Goal: Information Seeking & Learning: Check status

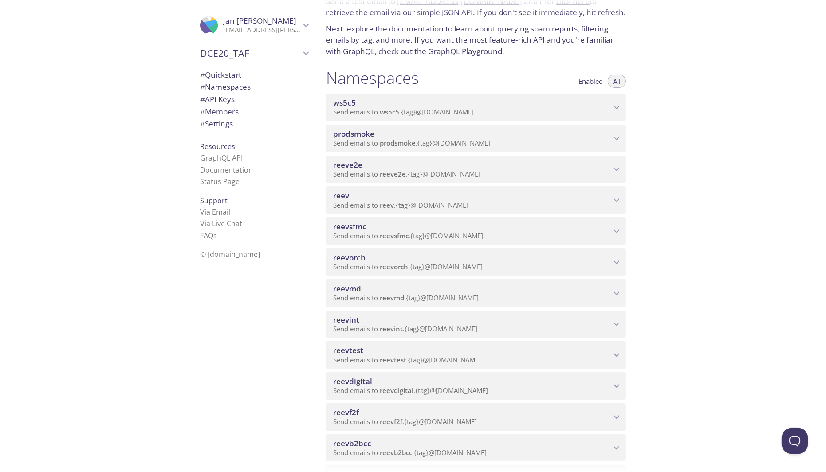
scroll to position [51, 0]
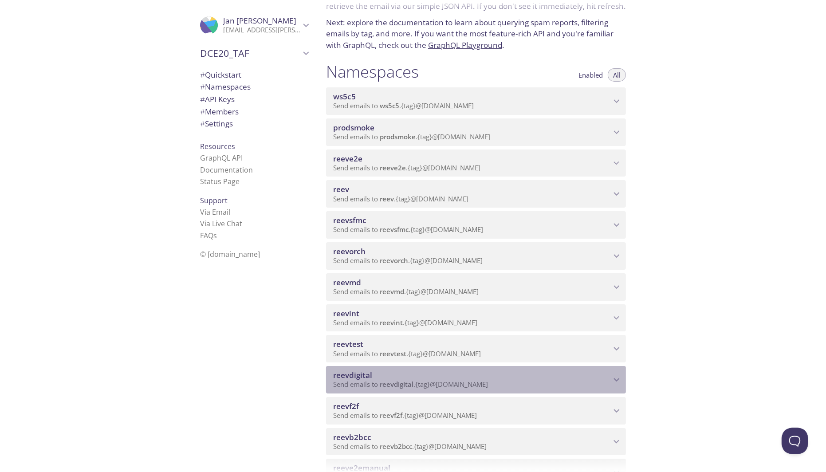
click at [495, 373] on span "reevdigital" at bounding box center [472, 375] width 278 height 10
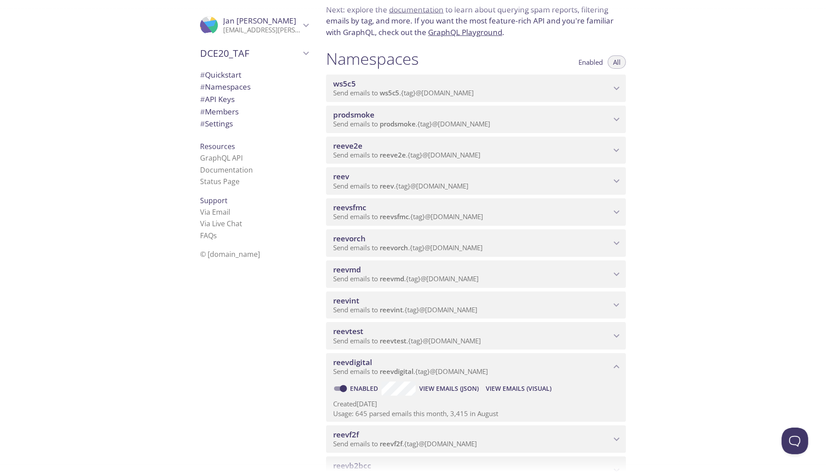
scroll to position [70, 0]
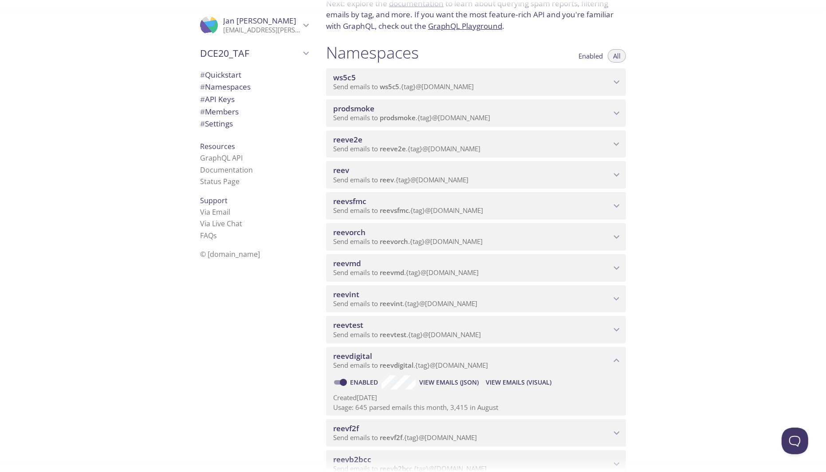
click at [462, 380] on span "View Emails (JSON)" at bounding box center [448, 382] width 59 height 11
click at [503, 386] on span "View Emails (Visual)" at bounding box center [519, 382] width 66 height 11
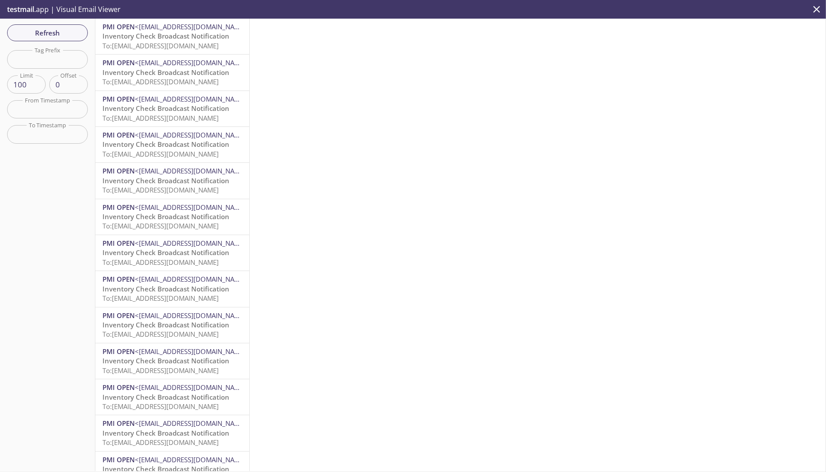
click at [60, 61] on input "text" at bounding box center [47, 59] width 81 height 18
paste input "[EMAIL_ADDRESS][DOMAIN_NAME]"
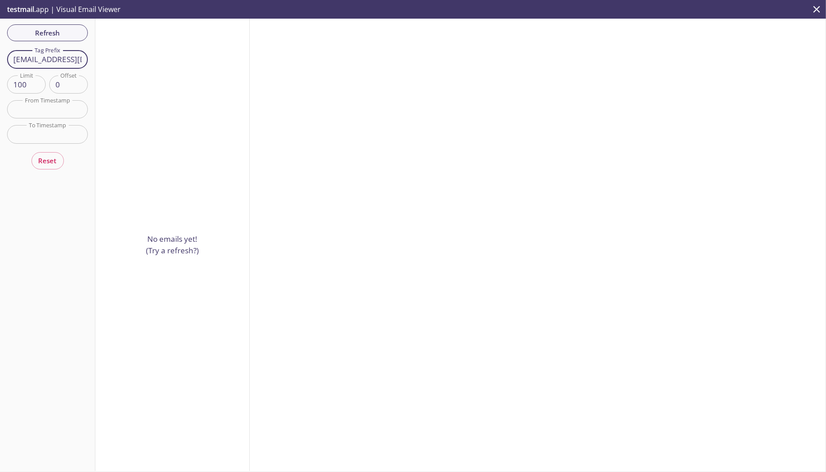
drag, startPoint x: 53, startPoint y: 58, endPoint x: -14, endPoint y: 59, distance: 67.0
click at [0, 59] on html ".cls-1 { fill: #6d5ca8; } .cls-2 { fill: #3fc191; } .cls-3 { fill: #3b4752; } .…" at bounding box center [413, 236] width 826 height 472
click at [52, 59] on input "[EMAIL_ADDRESS][DOMAIN_NAME]" at bounding box center [47, 59] width 81 height 18
drag, startPoint x: 48, startPoint y: 60, endPoint x: 166, endPoint y: 64, distance: 118.5
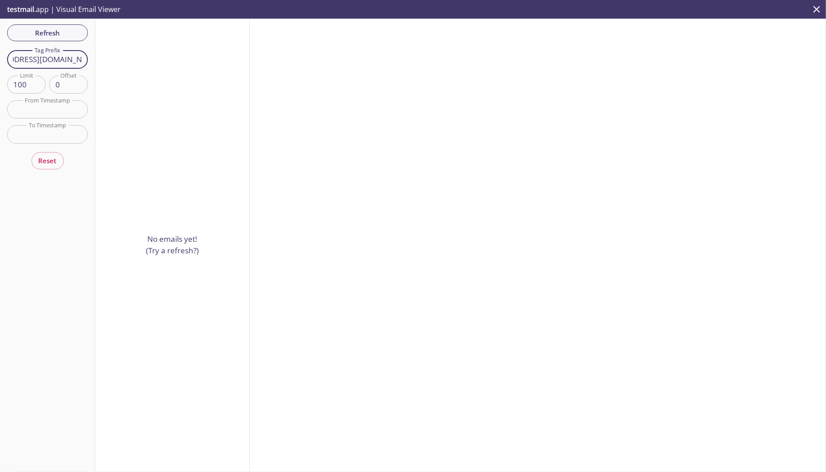
click at [166, 64] on div "Refresh Filters Tag Prefix [EMAIL_ADDRESS][DOMAIN_NAME] Tag Prefix Limit 100 Li…" at bounding box center [413, 245] width 826 height 452
type input "belizetwo"
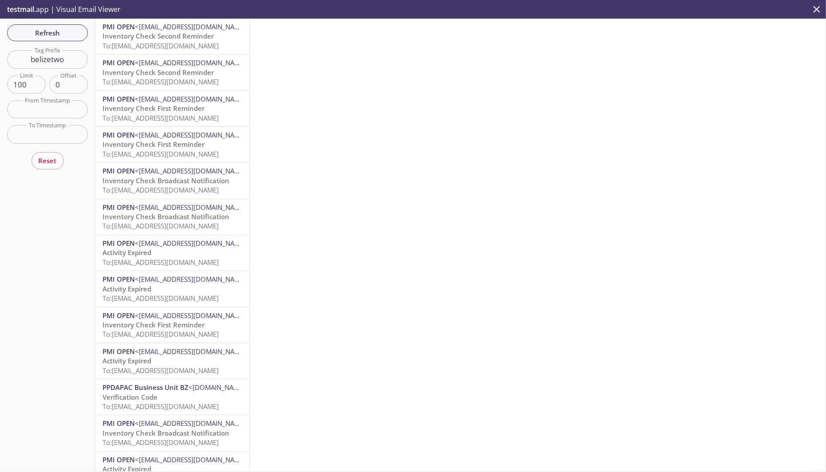
click at [175, 47] on span "To: [EMAIL_ADDRESS][DOMAIN_NAME]" at bounding box center [160, 45] width 116 height 9
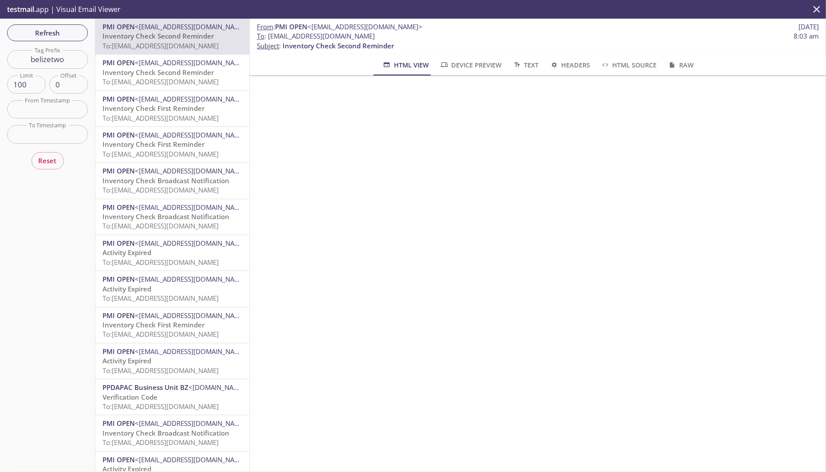
click at [172, 80] on span "To: [EMAIL_ADDRESS][DOMAIN_NAME]" at bounding box center [160, 81] width 116 height 9
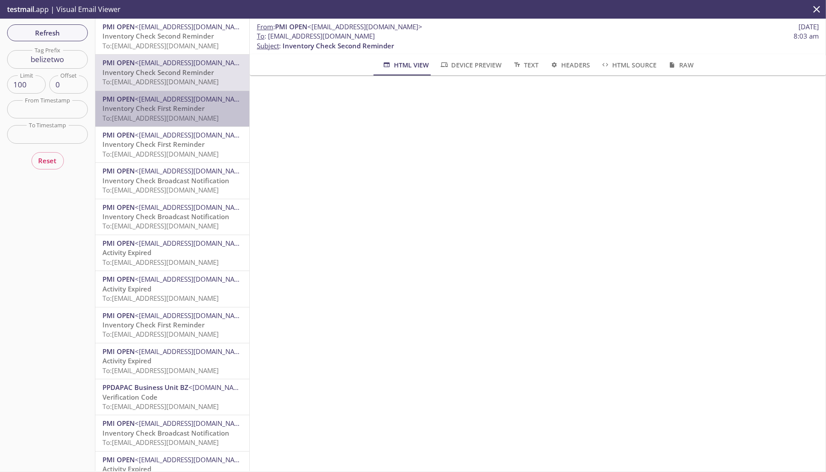
click at [178, 125] on div "PMI OPEN <[EMAIL_ADDRESS][DOMAIN_NAME]> Inventory Check First Reminder To: [EMA…" at bounding box center [172, 108] width 154 height 35
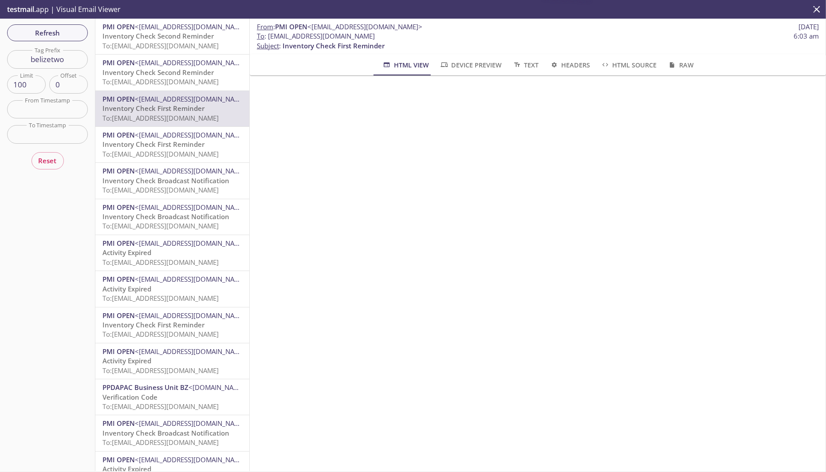
click at [176, 151] on span "To: [EMAIL_ADDRESS][DOMAIN_NAME]" at bounding box center [160, 153] width 116 height 9
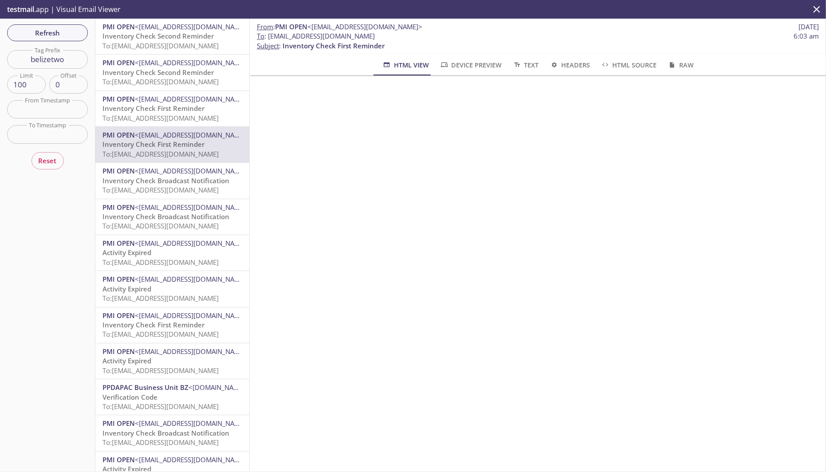
click at [171, 181] on span "Inventory Check Broadcast Notification" at bounding box center [165, 180] width 127 height 9
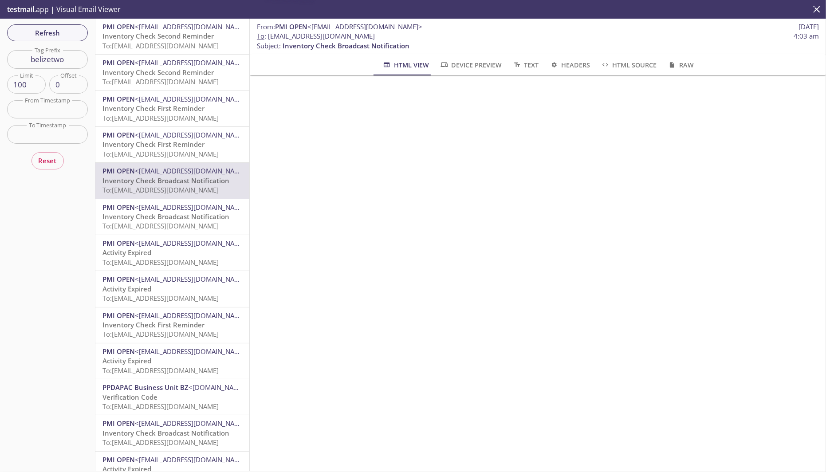
click at [160, 219] on span "Inventory Check Broadcast Notification" at bounding box center [165, 216] width 127 height 9
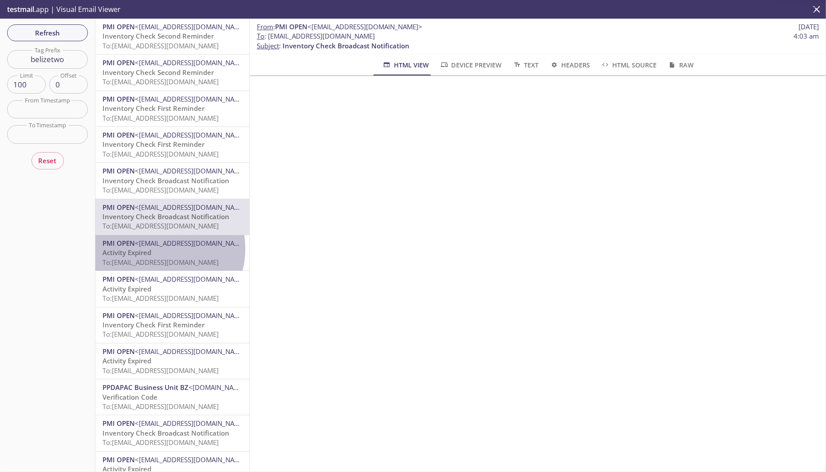
click at [157, 249] on p "Activity Expired To: [EMAIL_ADDRESS][DOMAIN_NAME]" at bounding box center [172, 257] width 140 height 19
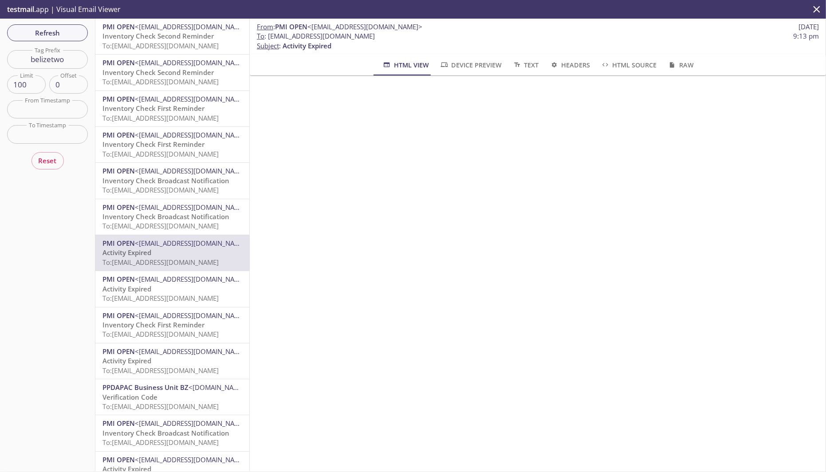
click at [158, 286] on p "Activity Expired To: [EMAIL_ADDRESS][DOMAIN_NAME]" at bounding box center [172, 293] width 140 height 19
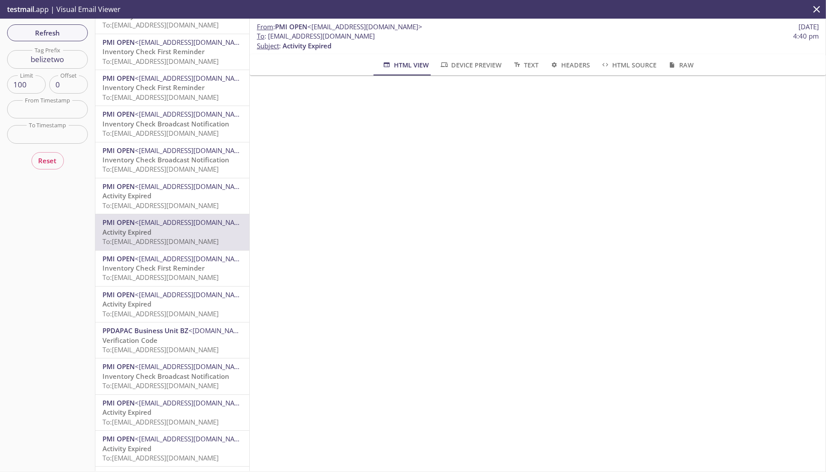
scroll to position [63, 0]
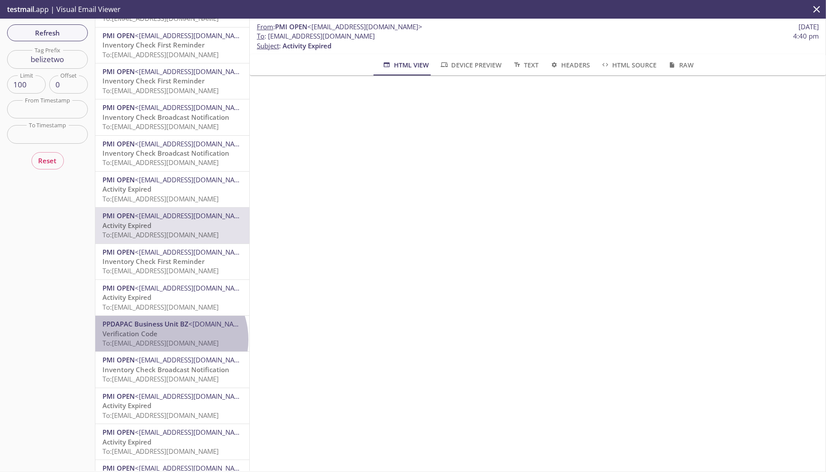
click at [170, 339] on span "To: [EMAIL_ADDRESS][DOMAIN_NAME]" at bounding box center [160, 342] width 116 height 9
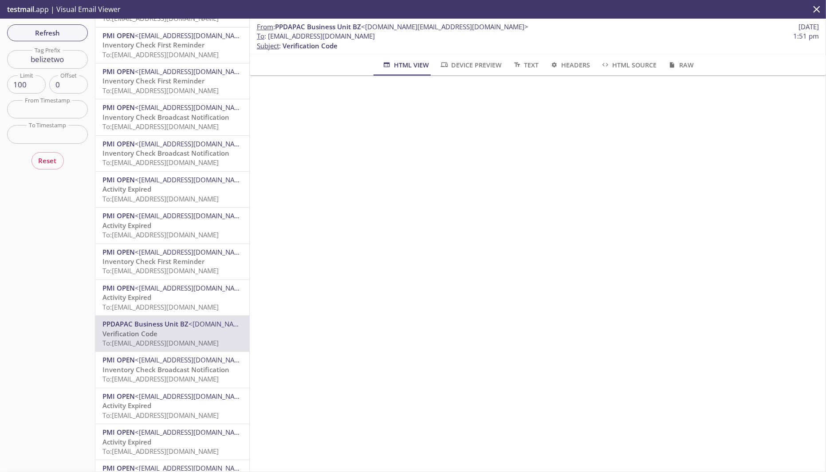
click at [144, 368] on span "Inventory Check Broadcast Notification" at bounding box center [165, 369] width 127 height 9
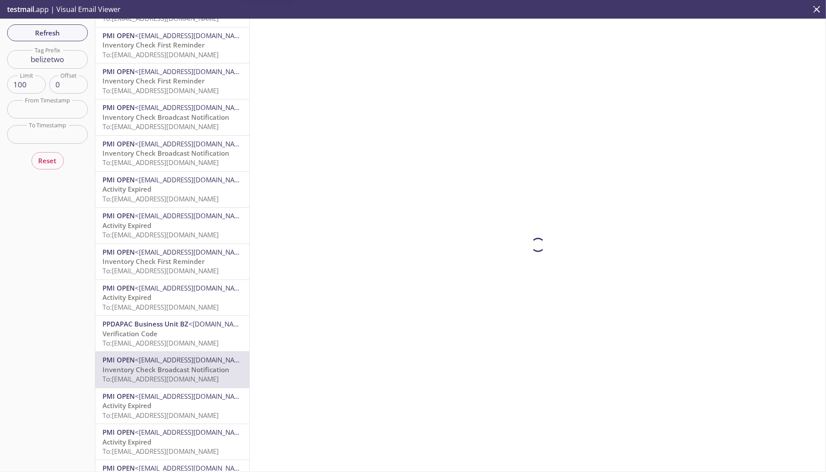
click at [150, 338] on span "To: [EMAIL_ADDRESS][DOMAIN_NAME]" at bounding box center [160, 342] width 116 height 9
